Goal: Task Accomplishment & Management: Manage account settings

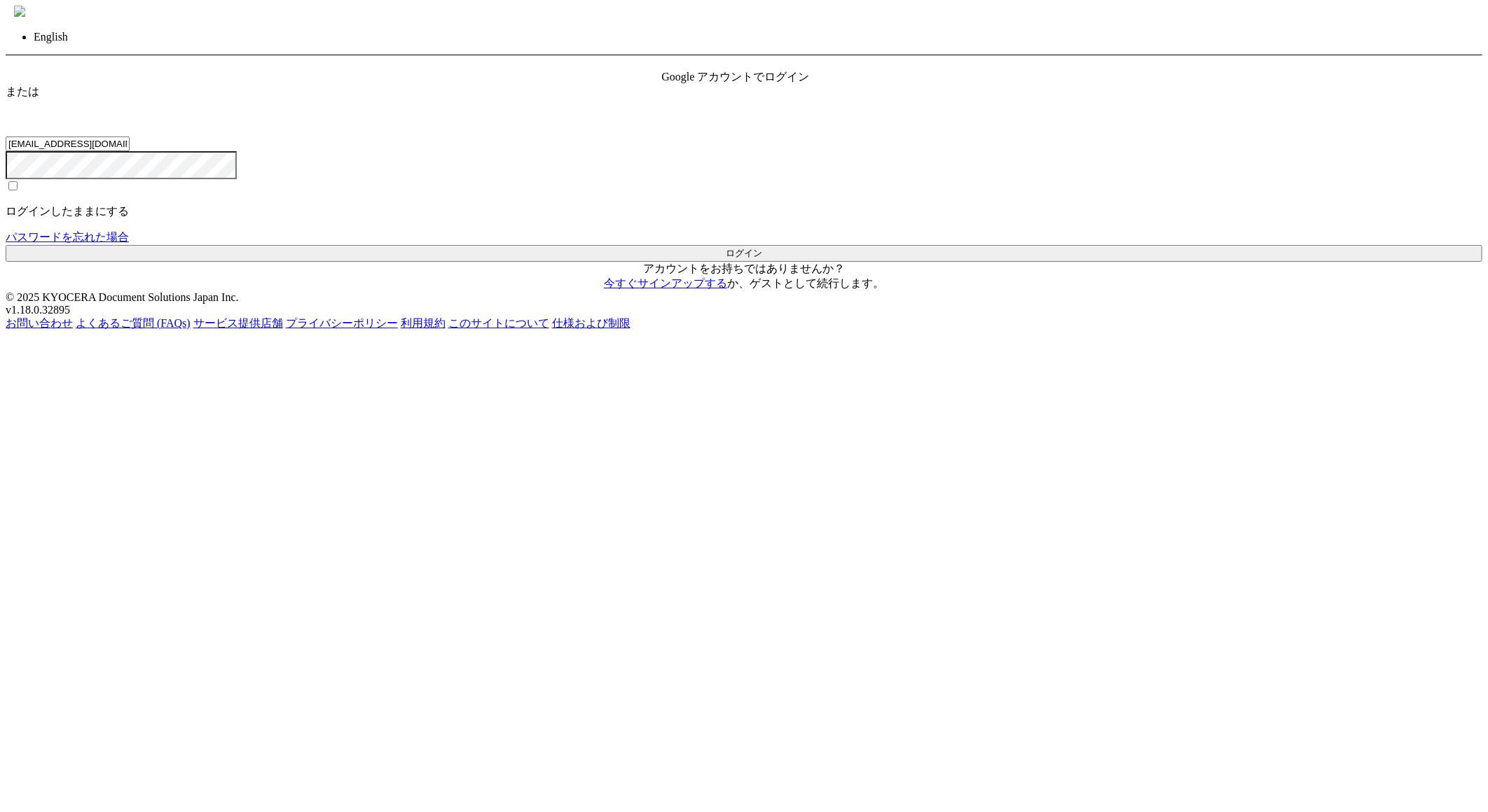
click at [733, 82] on span "Google アカウントでログイン" at bounding box center [736, 77] width 148 height 12
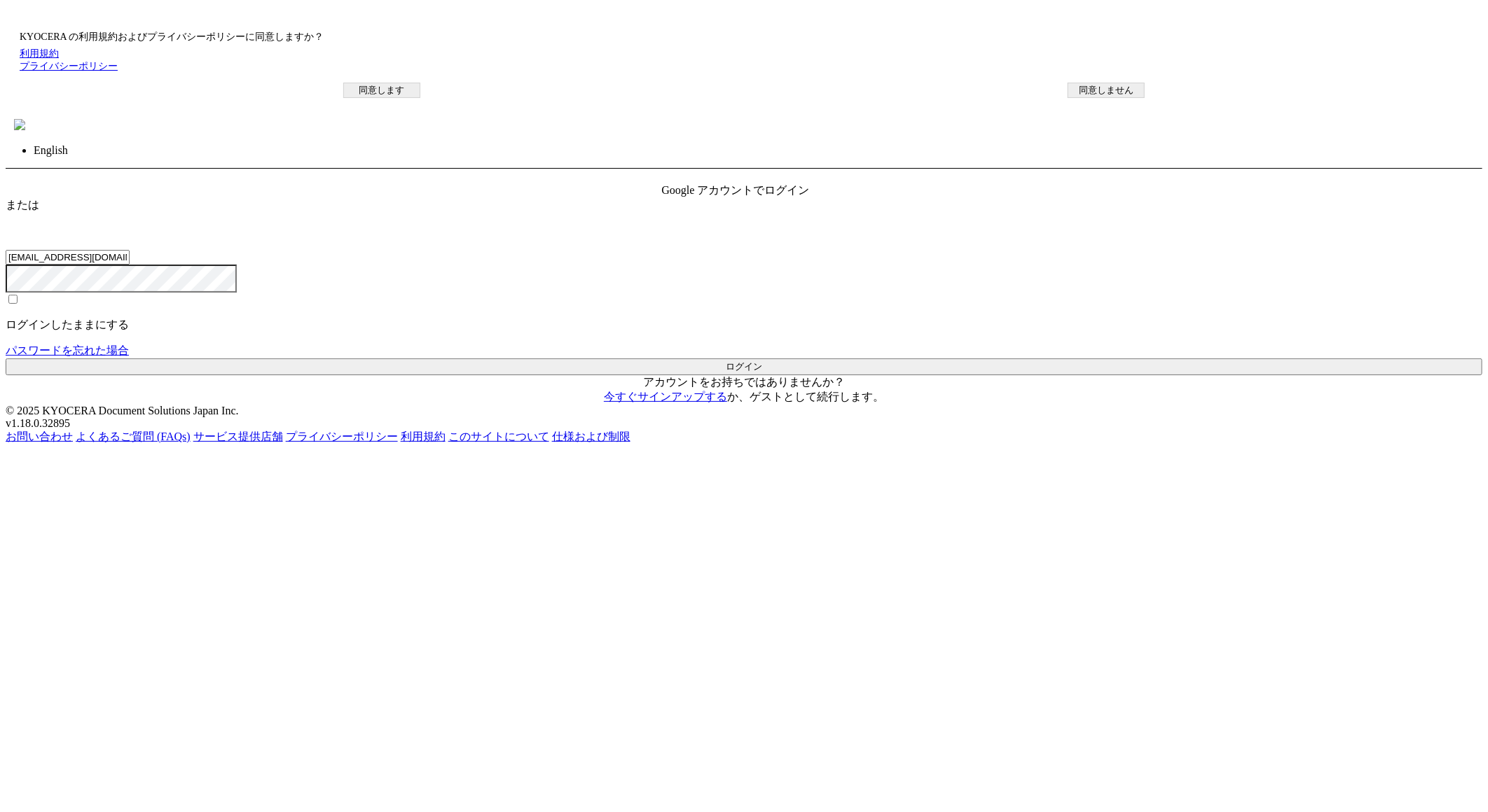
click at [421, 98] on button "同意します" at bounding box center [382, 90] width 77 height 15
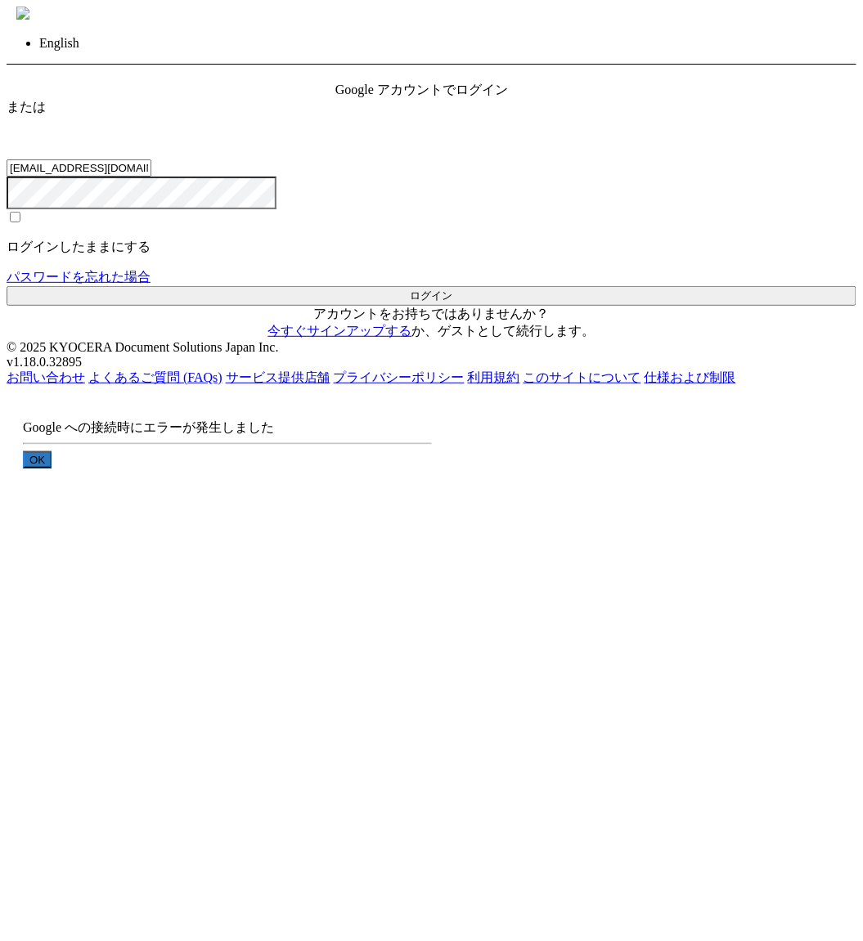
click at [52, 468] on button "OK" at bounding box center [37, 459] width 29 height 17
click at [406, 99] on div "Google アカウントでログイン" at bounding box center [431, 90] width 192 height 17
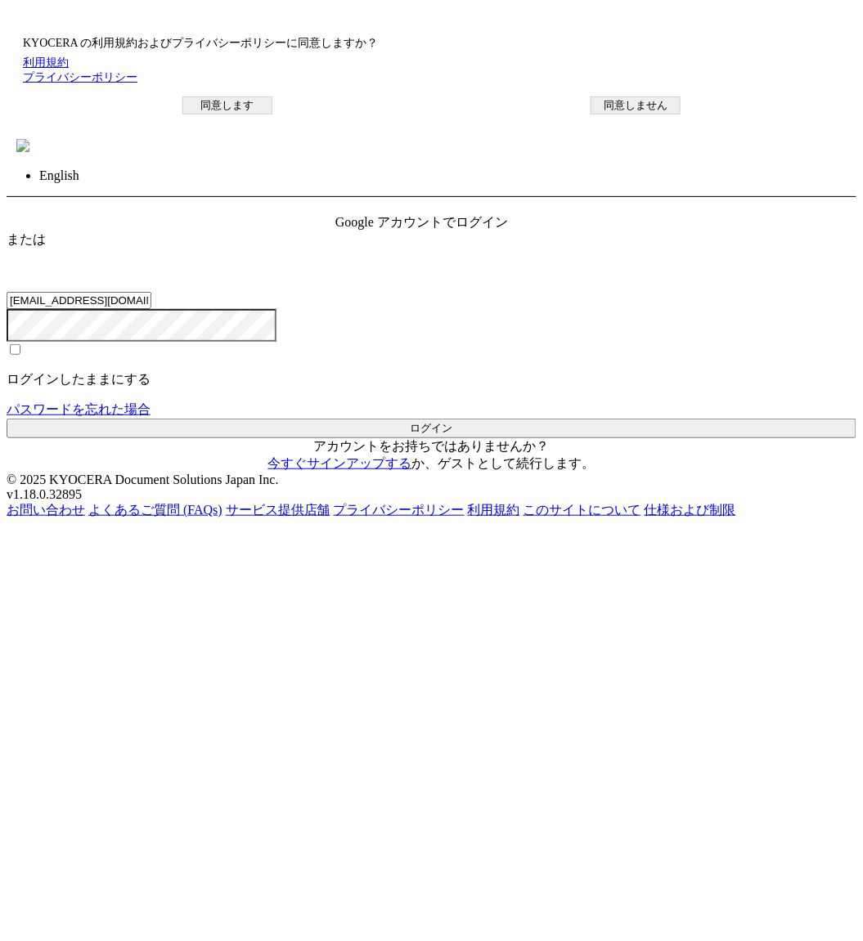
click at [272, 114] on button "同意します" at bounding box center [227, 105] width 90 height 18
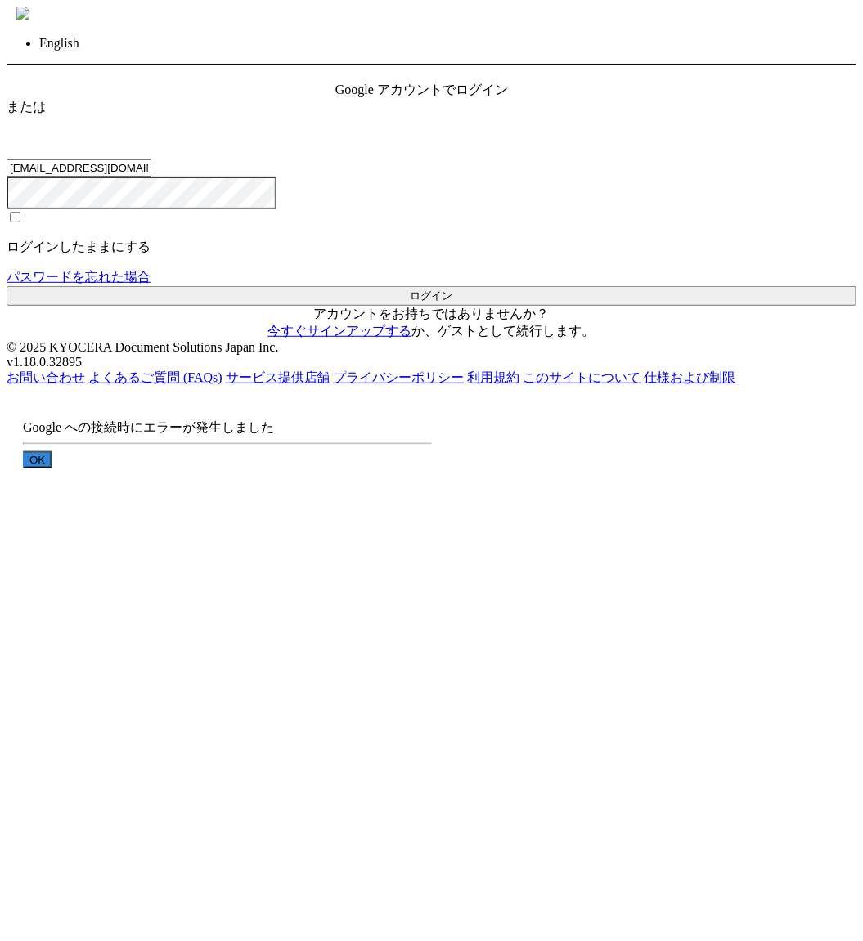
click at [52, 468] on button "OK" at bounding box center [37, 459] width 29 height 17
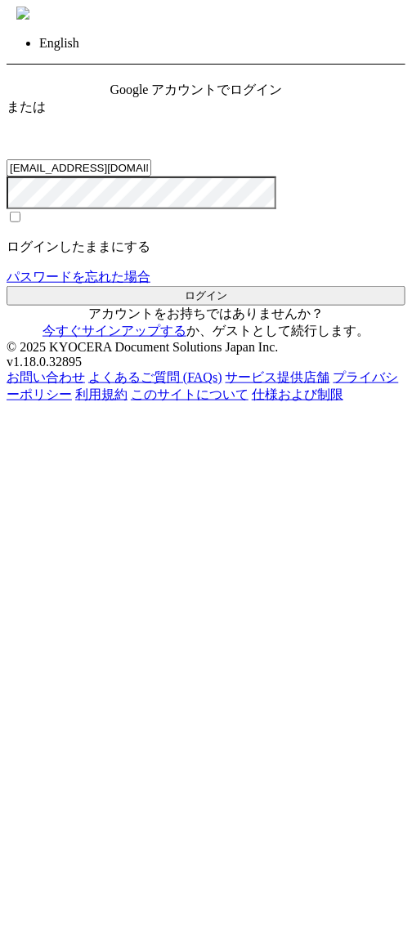
click at [257, 96] on span "Google アカウントでログイン" at bounding box center [196, 90] width 173 height 14
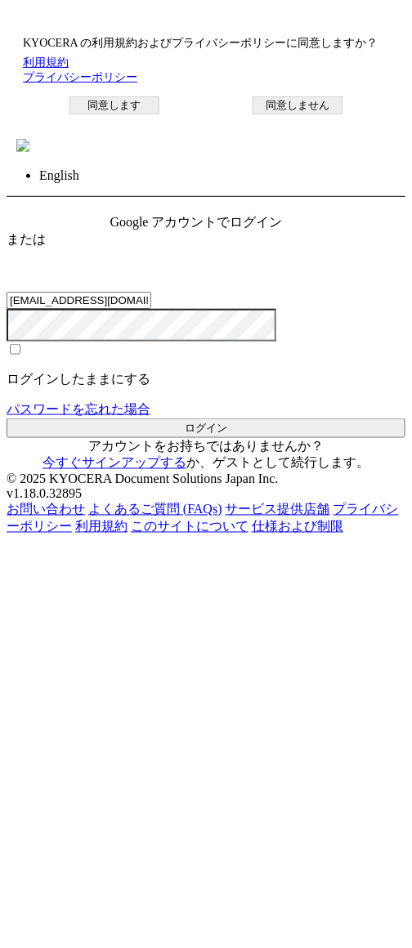
click at [156, 114] on button "同意します" at bounding box center [114, 105] width 90 height 18
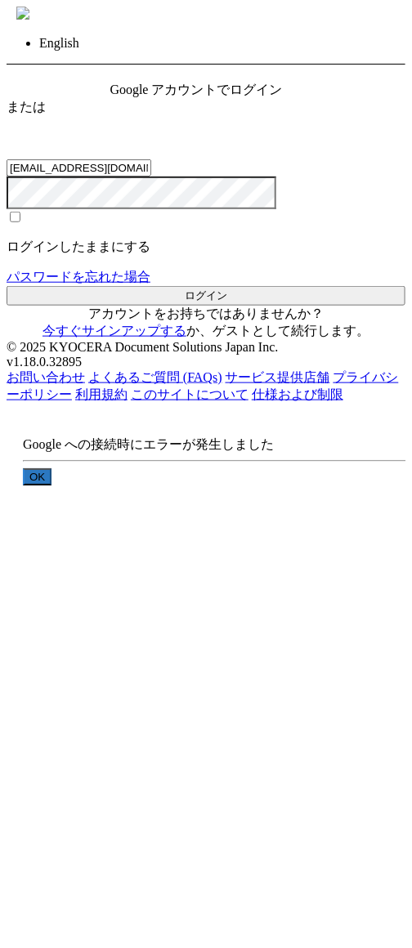
click at [52, 486] on button "OK" at bounding box center [37, 476] width 29 height 17
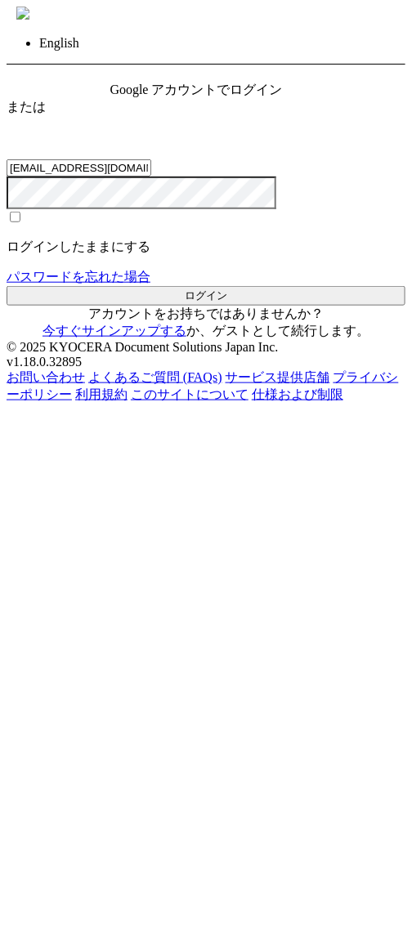
click at [258, 96] on span "Google アカウントでログイン" at bounding box center [196, 90] width 173 height 14
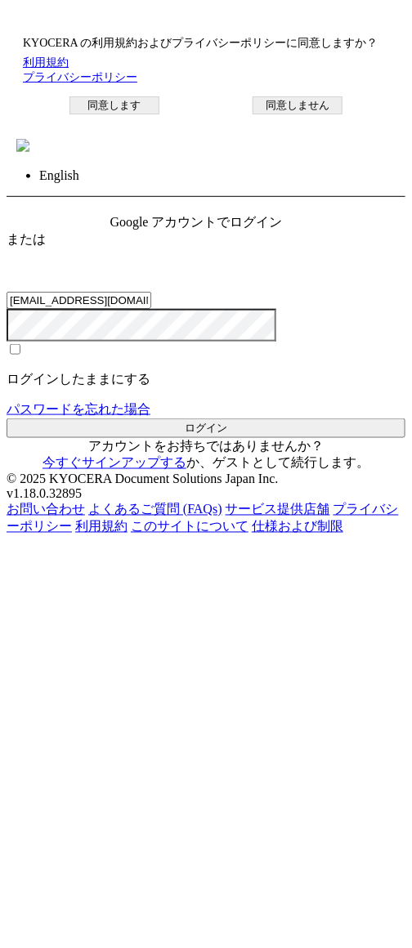
click at [159, 114] on button "同意します" at bounding box center [114, 105] width 90 height 18
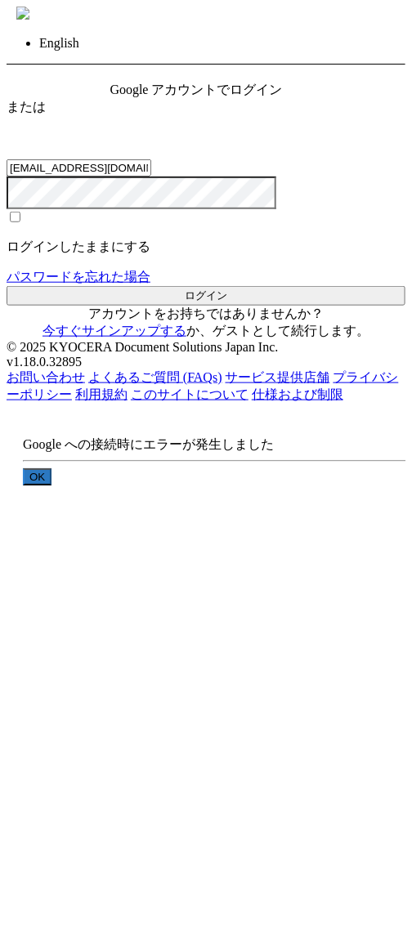
click at [52, 486] on button "OK" at bounding box center [37, 476] width 29 height 17
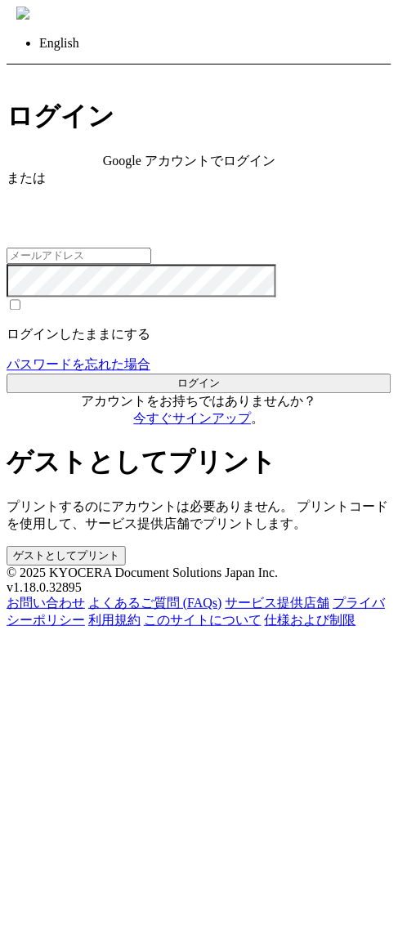
type input "[EMAIL_ADDRESS][DOMAIN_NAME]"
click at [230, 170] on div "Google アカウントでログイン" at bounding box center [199, 161] width 192 height 17
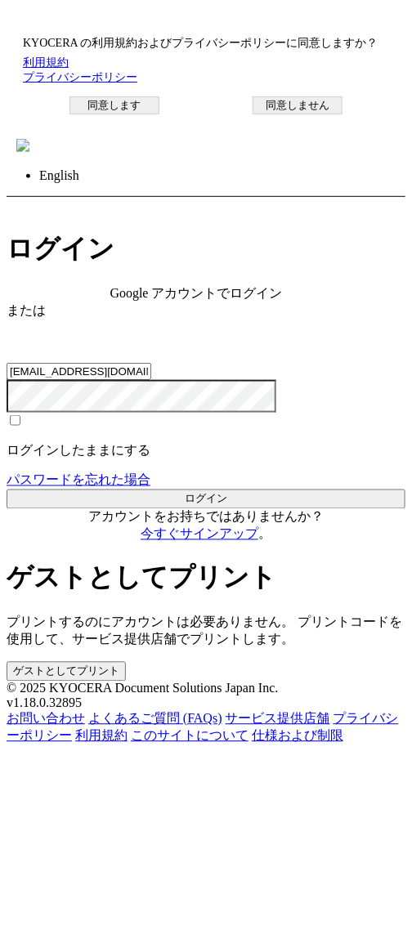
click at [155, 114] on button "同意します" at bounding box center [114, 105] width 90 height 18
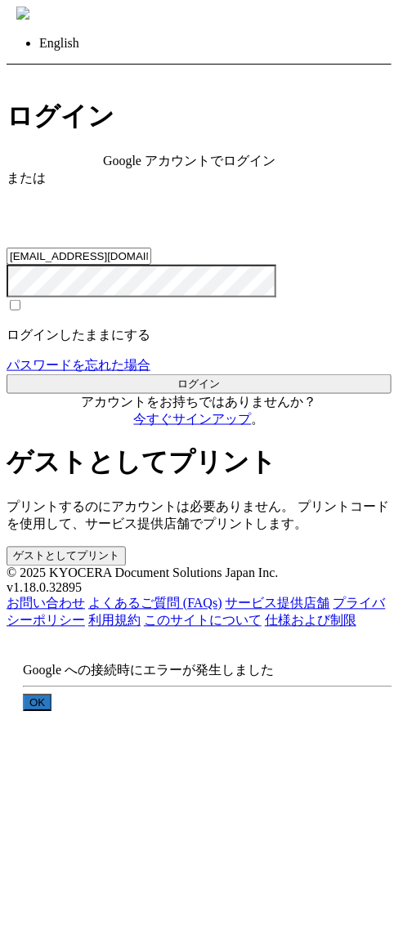
click at [52, 695] on button "OK" at bounding box center [37, 703] width 29 height 17
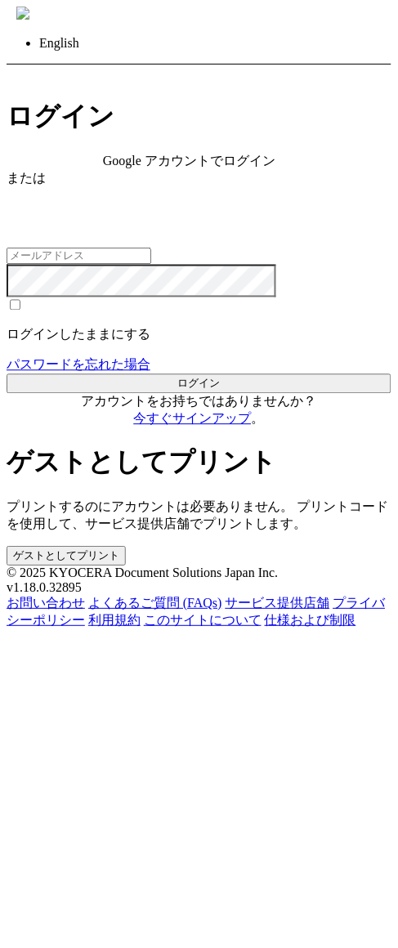
type input "[EMAIL_ADDRESS][DOMAIN_NAME]"
click at [222, 168] on span "Google アカウントでログイン" at bounding box center [189, 161] width 173 height 14
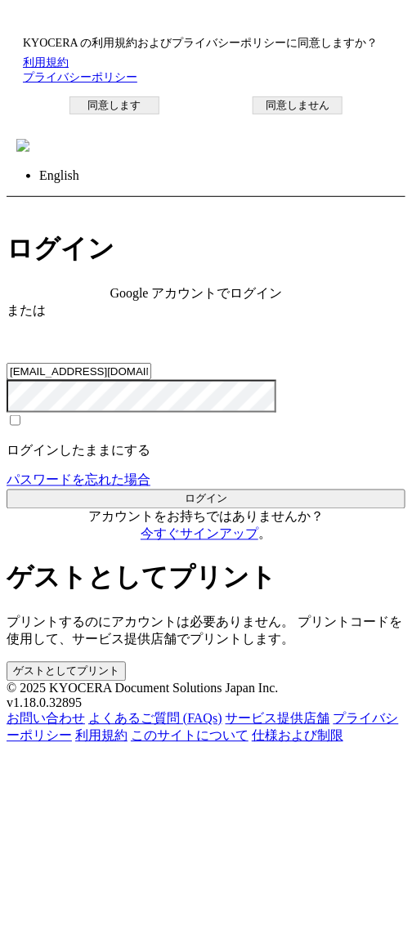
click at [150, 114] on button "同意します" at bounding box center [114, 105] width 90 height 18
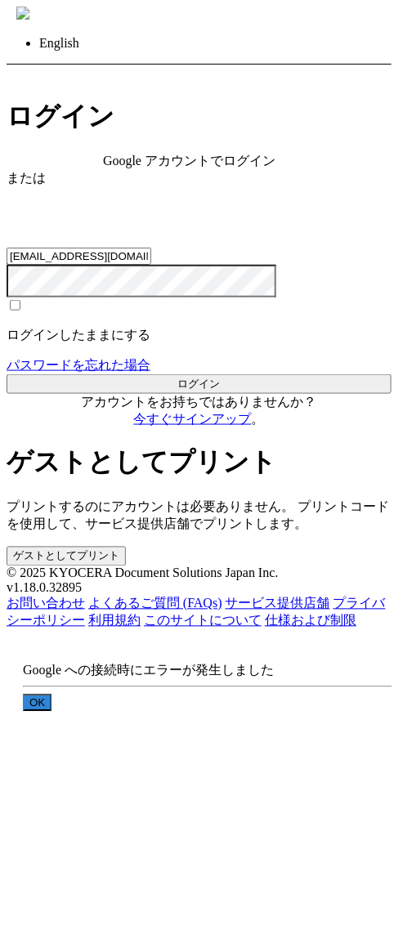
click at [52, 695] on button "OK" at bounding box center [37, 703] width 29 height 17
